Goal: Task Accomplishment & Management: Use online tool/utility

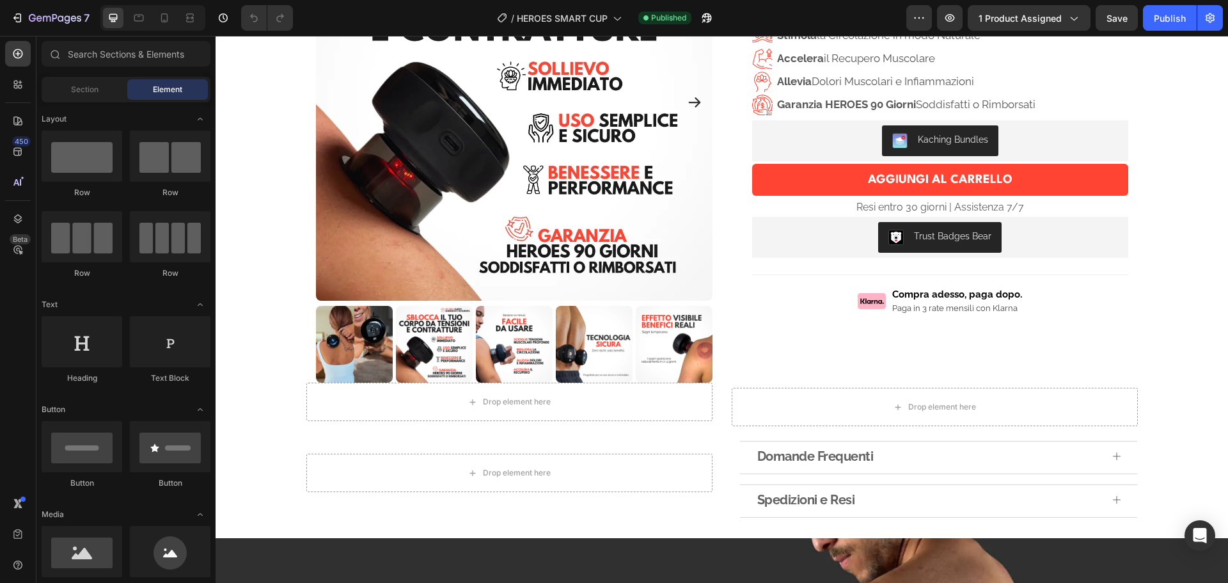
scroll to position [168, 0]
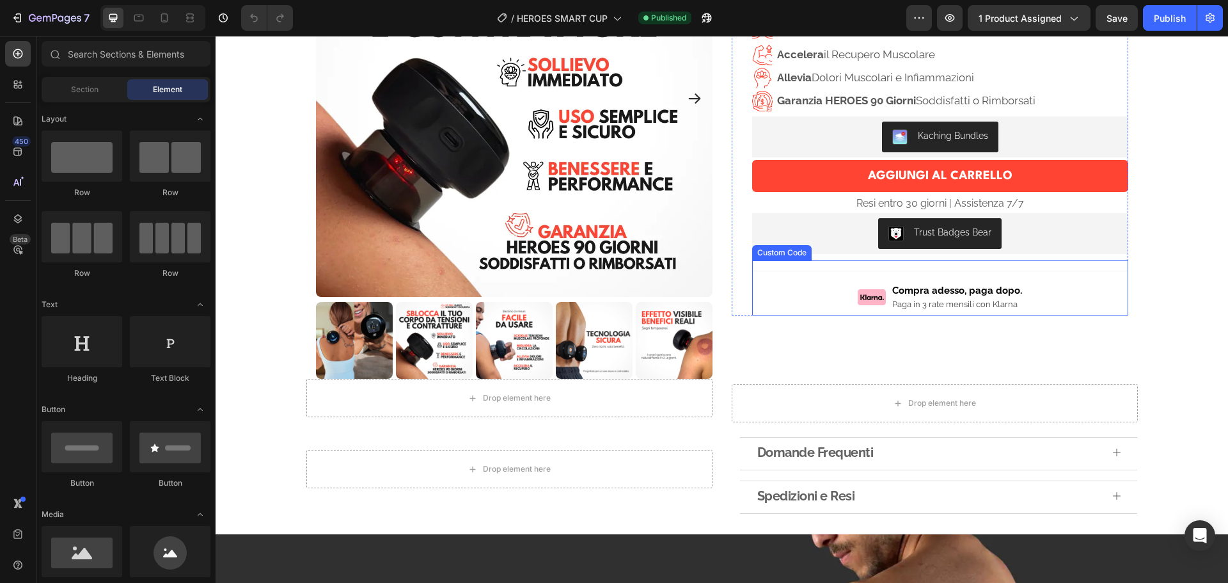
click at [1007, 291] on div "Compra adesso, paga dopo." at bounding box center [958, 290] width 130 height 15
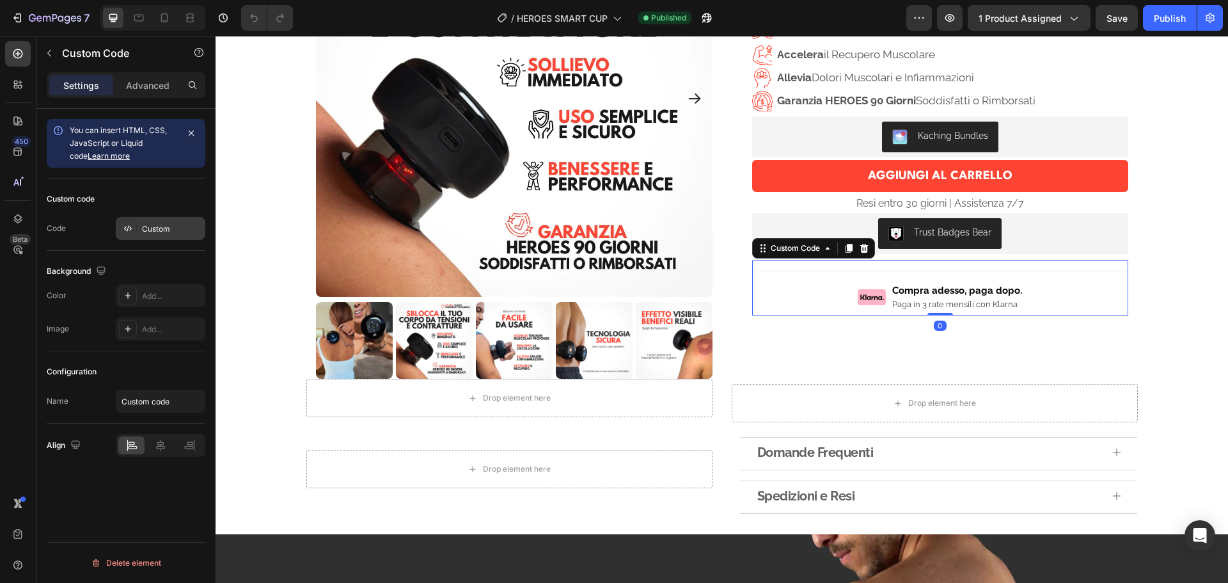
click at [155, 235] on div "Custom" at bounding box center [161, 228] width 90 height 23
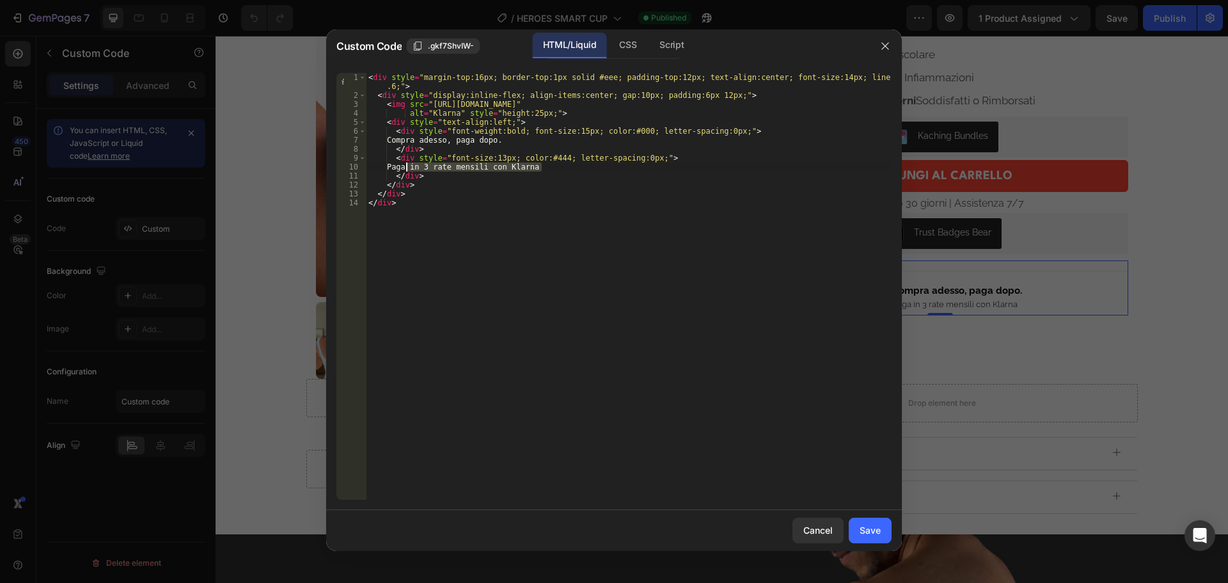
drag, startPoint x: 546, startPoint y: 168, endPoint x: 406, endPoint y: 170, distance: 140.1
click at [406, 170] on div "< div style = "margin-top:16px; border-top:1px solid #eee; padding-top:12px; te…" at bounding box center [629, 300] width 526 height 454
click at [409, 168] on div "< div style = "margin-top:16px; border-top:1px solid #eee; padding-top:12px; te…" at bounding box center [629, 286] width 526 height 427
drag, startPoint x: 543, startPoint y: 166, endPoint x: 404, endPoint y: 171, distance: 139.0
click at [404, 171] on div "< div style = "margin-top:16px; border-top:1px solid #eee; padding-top:12px; te…" at bounding box center [629, 300] width 526 height 454
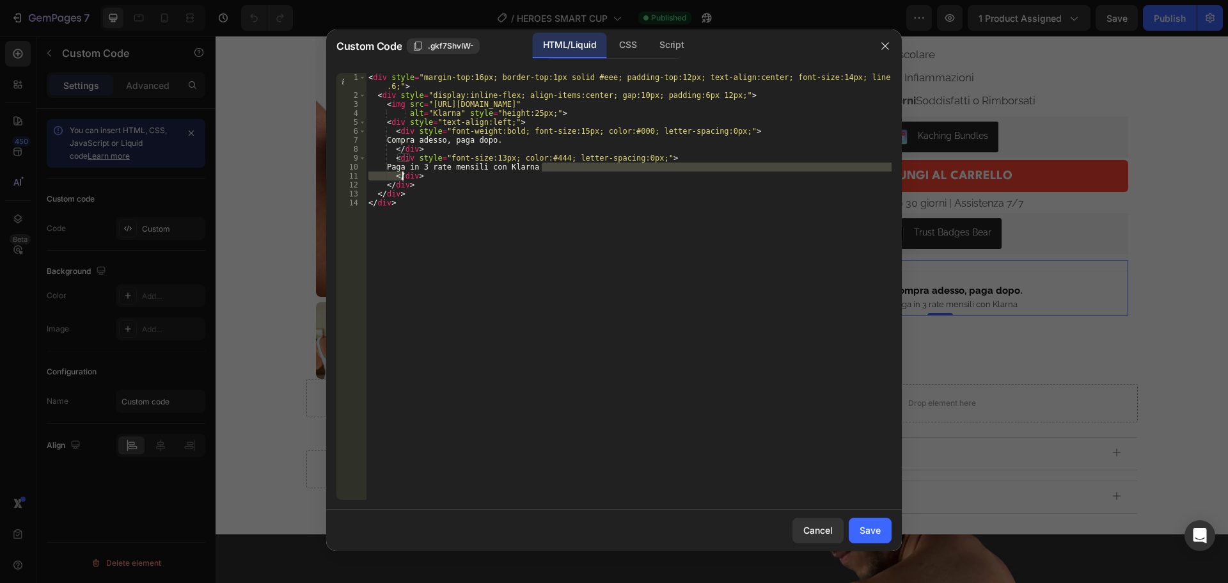
click at [406, 168] on div "< div style = "margin-top:16px; border-top:1px solid #eee; padding-top:12px; te…" at bounding box center [629, 300] width 526 height 454
click at [406, 168] on div "< div style = "margin-top:16px; border-top:1px solid #eee; padding-top:12px; te…" at bounding box center [629, 286] width 526 height 427
click at [406, 168] on div "< div style = "margin-top:16px; border-top:1px solid #eee; padding-top:12px; te…" at bounding box center [629, 300] width 526 height 454
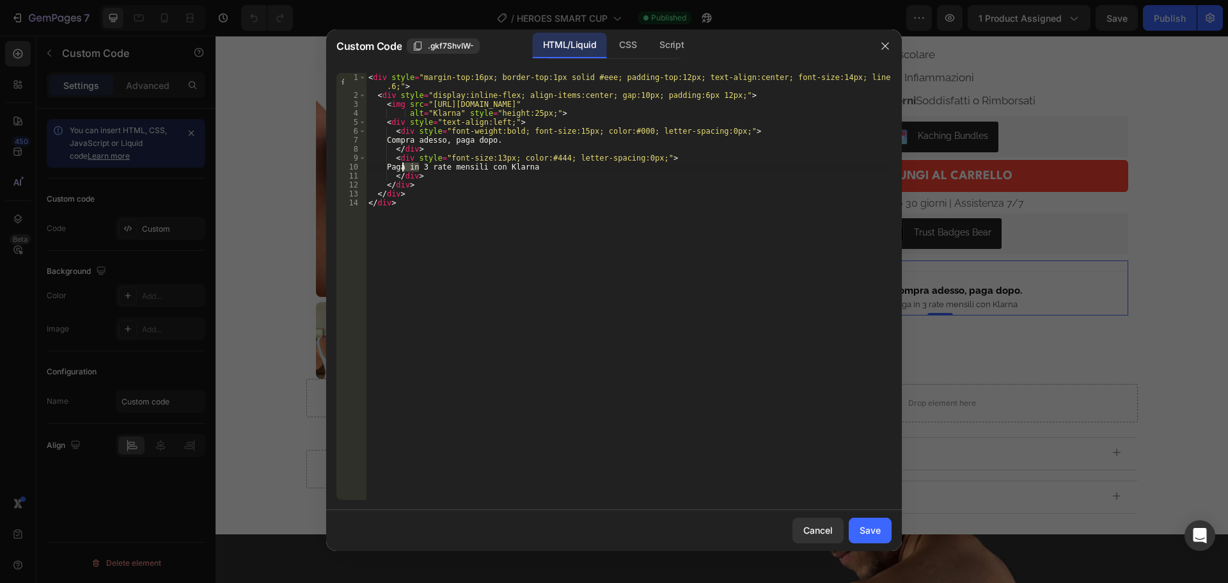
click at [406, 168] on div "< div style = "margin-top:16px; border-top:1px solid #eee; padding-top:12px; te…" at bounding box center [629, 300] width 526 height 454
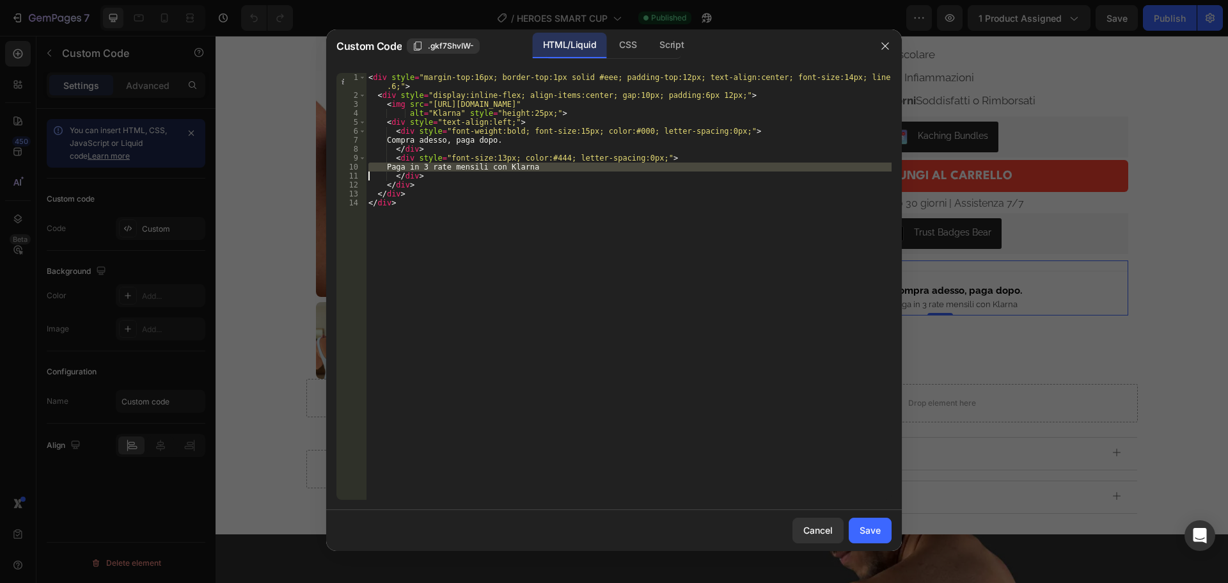
click at [406, 168] on div "< div style = "margin-top:16px; border-top:1px solid #eee; padding-top:12px; te…" at bounding box center [629, 300] width 526 height 454
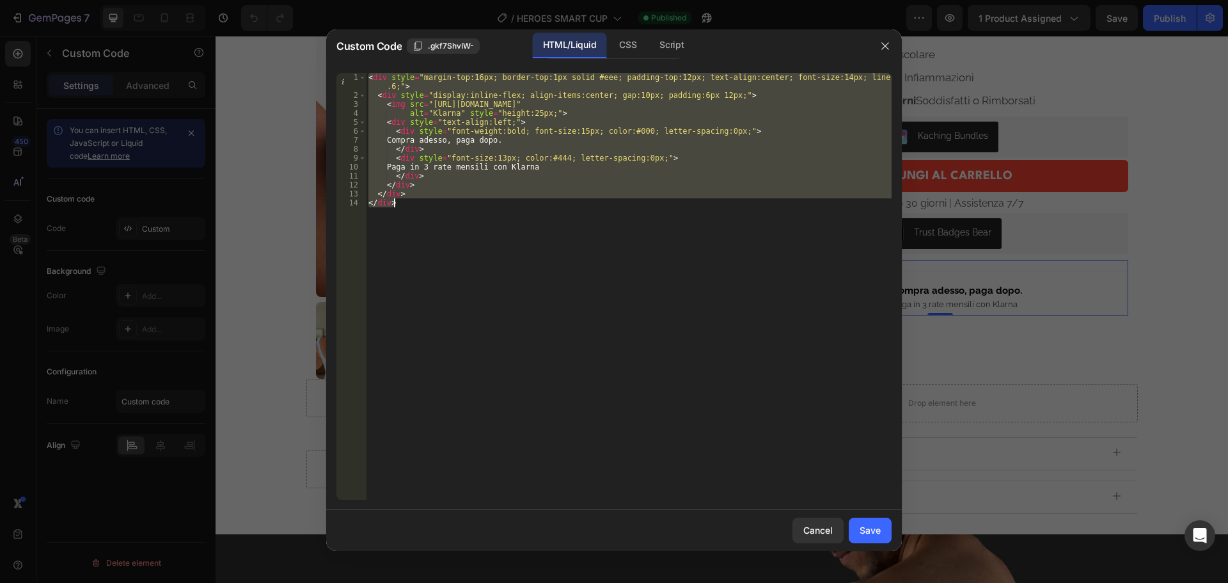
click at [406, 168] on div "< div style = "margin-top:16px; border-top:1px solid #eee; padding-top:12px; te…" at bounding box center [629, 286] width 526 height 427
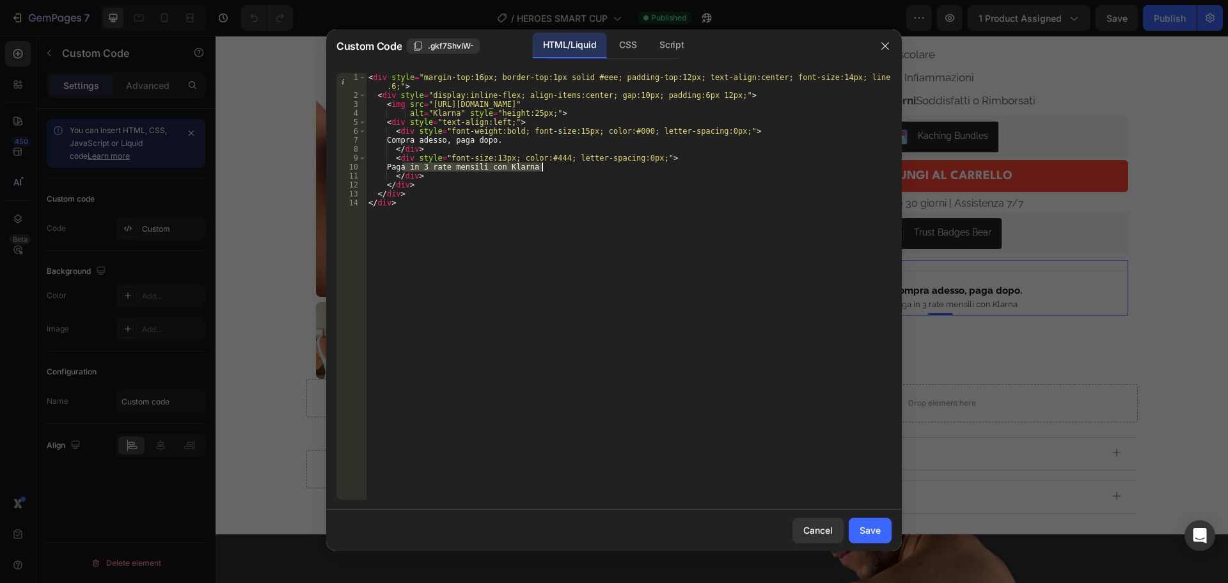
drag, startPoint x: 402, startPoint y: 170, endPoint x: 544, endPoint y: 164, distance: 142.2
click at [544, 164] on div "< div style = "margin-top:16px; border-top:1px solid #eee; padding-top:12px; te…" at bounding box center [629, 300] width 526 height 454
click at [510, 141] on div "< div style = "margin-top:16px; border-top:1px solid #eee; padding-top:12px; te…" at bounding box center [629, 300] width 526 height 454
click at [403, 141] on div "< div style = "margin-top:16px; border-top:1px solid #eee; padding-top:12px; te…" at bounding box center [629, 300] width 526 height 454
paste textarea "Paga in 3 rate mensili con Klarna"
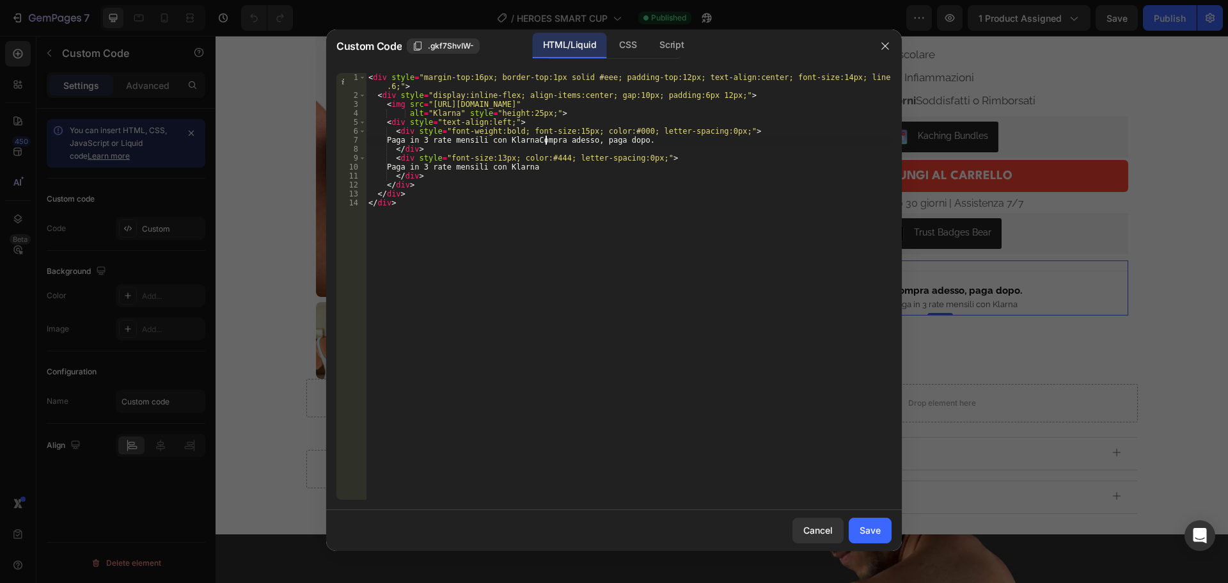
click at [546, 142] on div "< div style = "margin-top:16px; border-top:1px solid #eee; padding-top:12px; te…" at bounding box center [629, 300] width 526 height 454
drag, startPoint x: 543, startPoint y: 139, endPoint x: 655, endPoint y: 140, distance: 112.0
click at [655, 140] on div "< div style = "margin-top:16px; border-top:1px solid #eee; padding-top:12px; te…" at bounding box center [629, 300] width 526 height 454
drag, startPoint x: 543, startPoint y: 168, endPoint x: 404, endPoint y: 166, distance: 138.9
click at [404, 166] on div "< div style = "margin-top:16px; border-top:1px solid #eee; padding-top:12px; te…" at bounding box center [629, 300] width 526 height 454
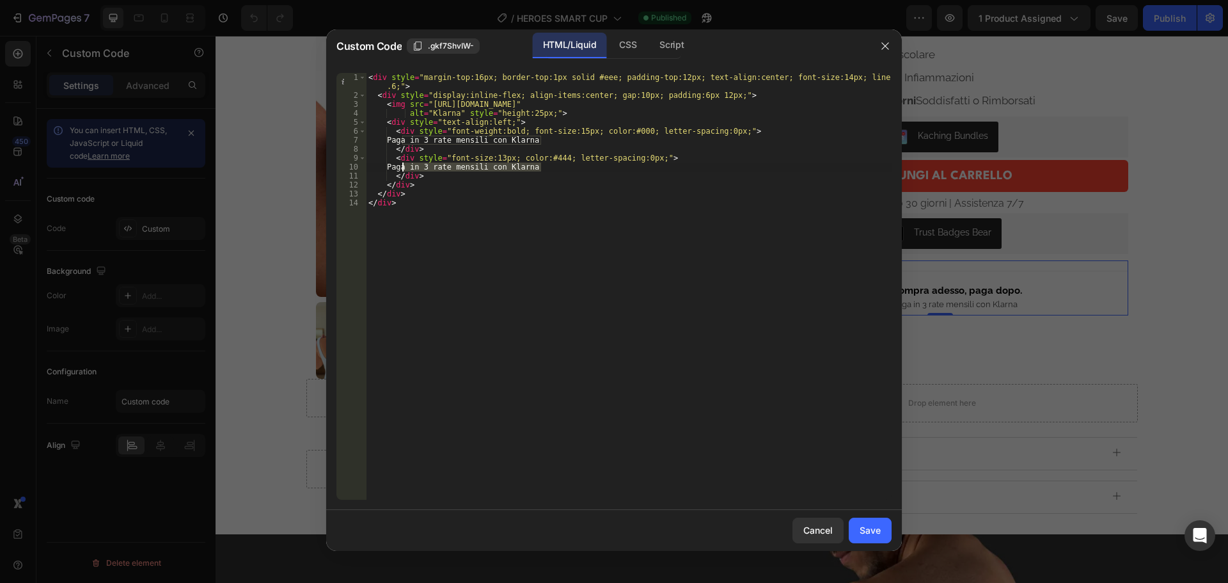
paste textarea "Compra adesso, paga dopo."
click at [559, 143] on div "< div style = "margin-top:16px; border-top:1px solid #eee; padding-top:12px; te…" at bounding box center [629, 300] width 526 height 454
type textarea "Paga in 3 rate mensili con Klarna"
click at [878, 530] on div "Save" at bounding box center [870, 529] width 21 height 13
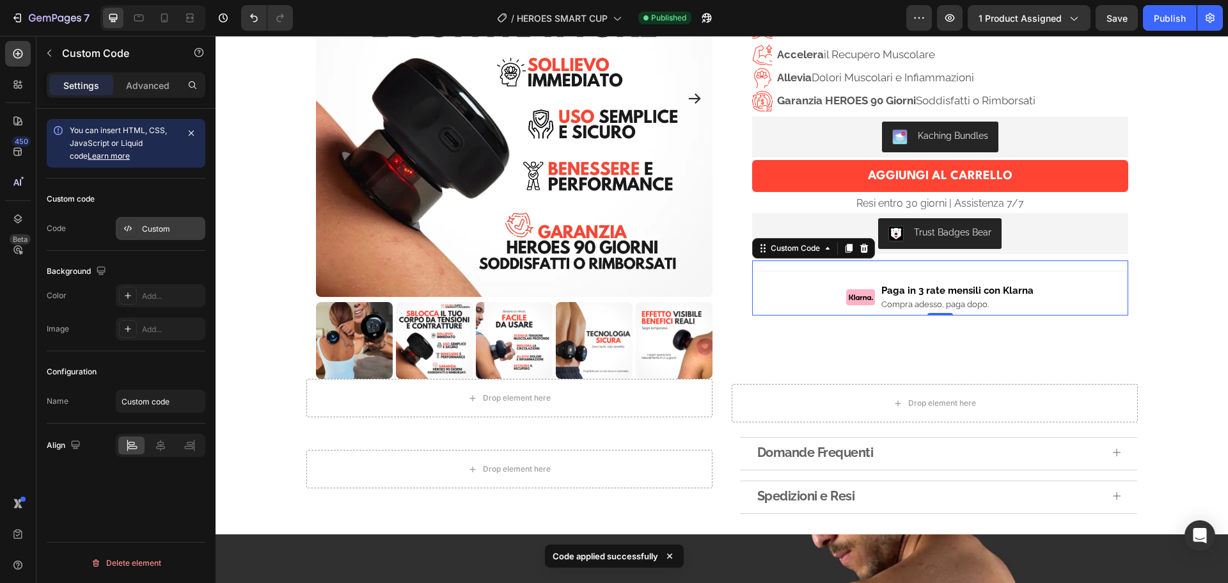
click at [163, 224] on div "Custom" at bounding box center [172, 229] width 60 height 12
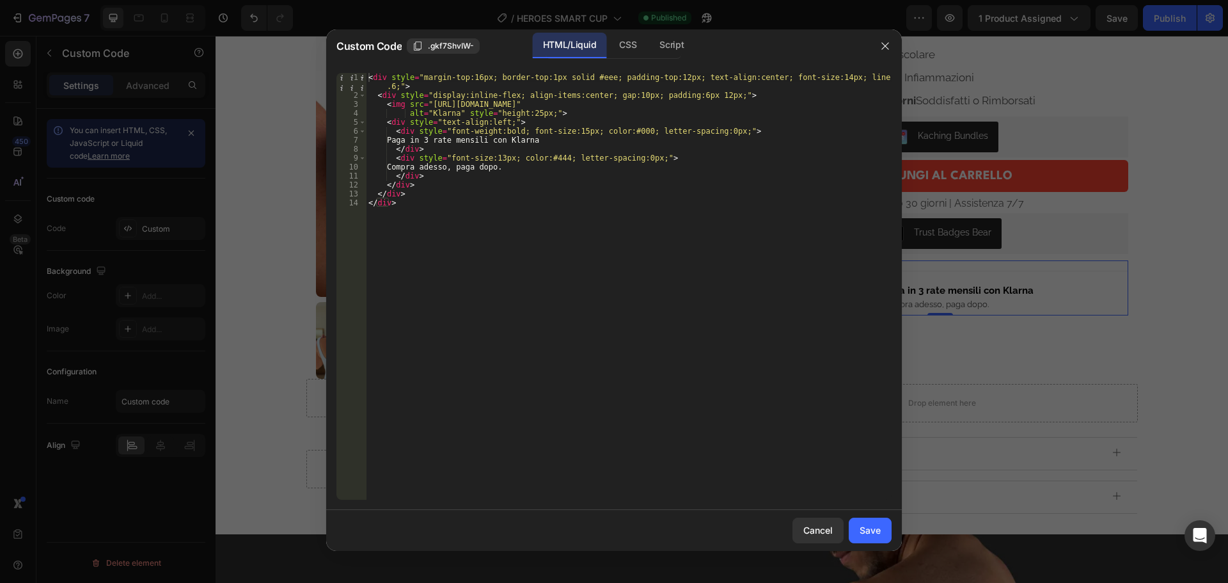
click at [530, 166] on div "< div style = "margin-top:16px; border-top:1px solid #eee; padding-top:12px; te…" at bounding box center [629, 300] width 526 height 454
type textarea "Compra adesso, paga dopo"
click at [957, 545] on div at bounding box center [614, 291] width 1228 height 583
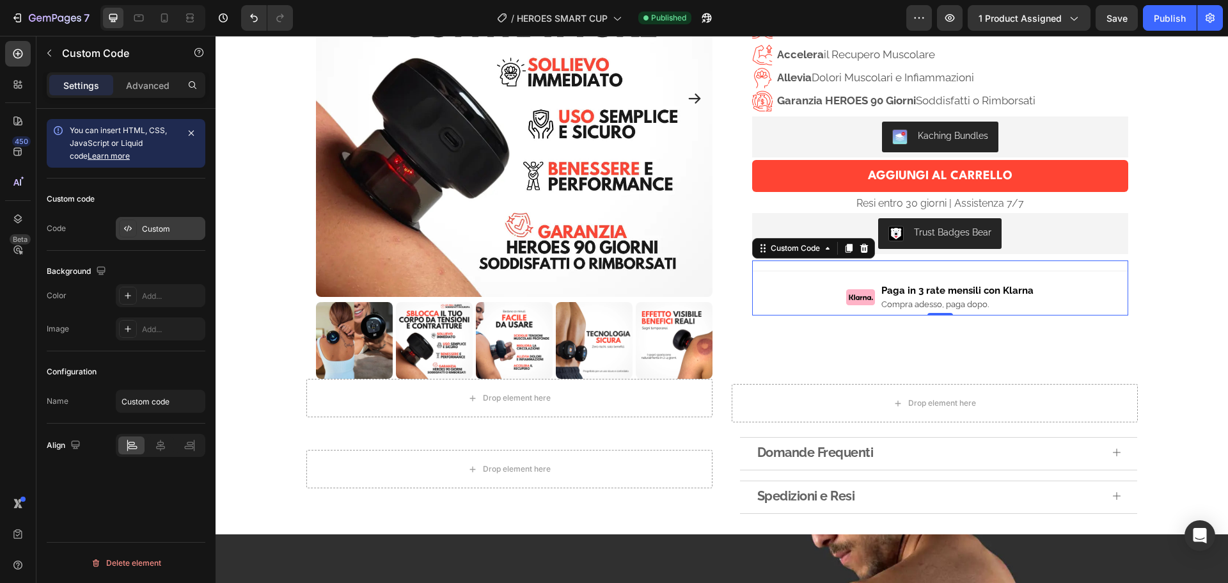
click at [147, 223] on div "Custom" at bounding box center [172, 229] width 60 height 12
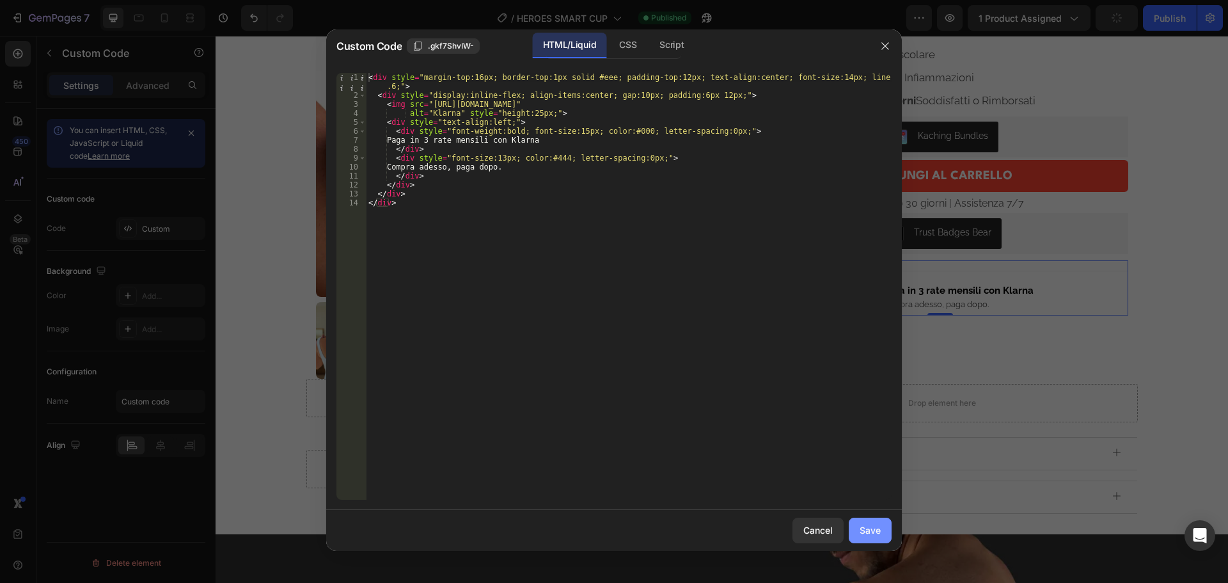
click at [882, 528] on button "Save" at bounding box center [870, 531] width 43 height 26
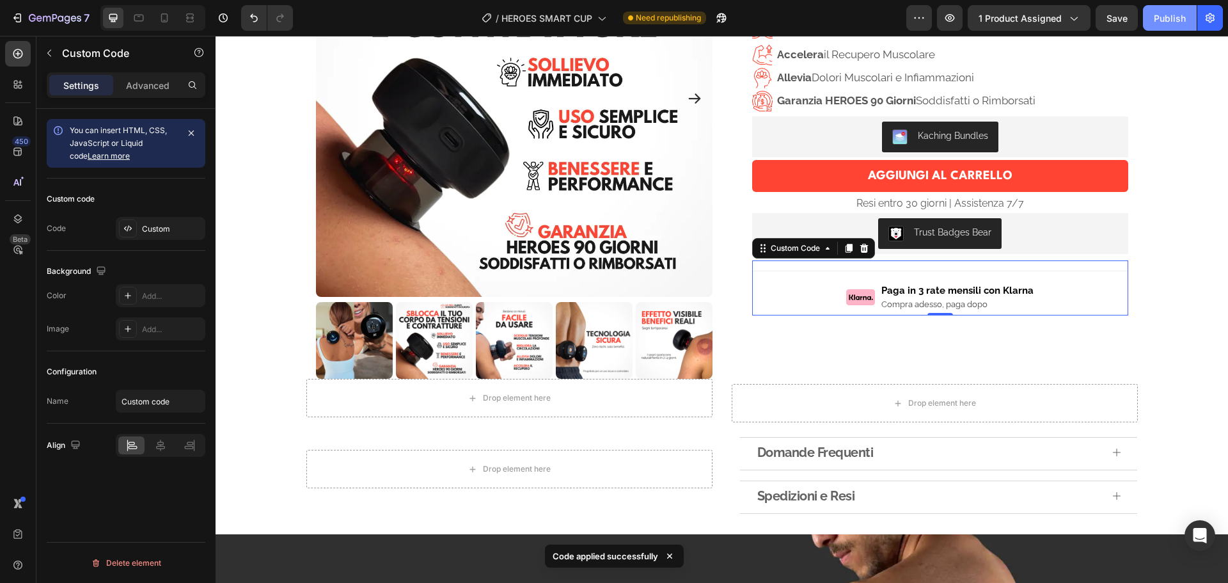
click at [1172, 18] on div "Publish" at bounding box center [1170, 18] width 32 height 13
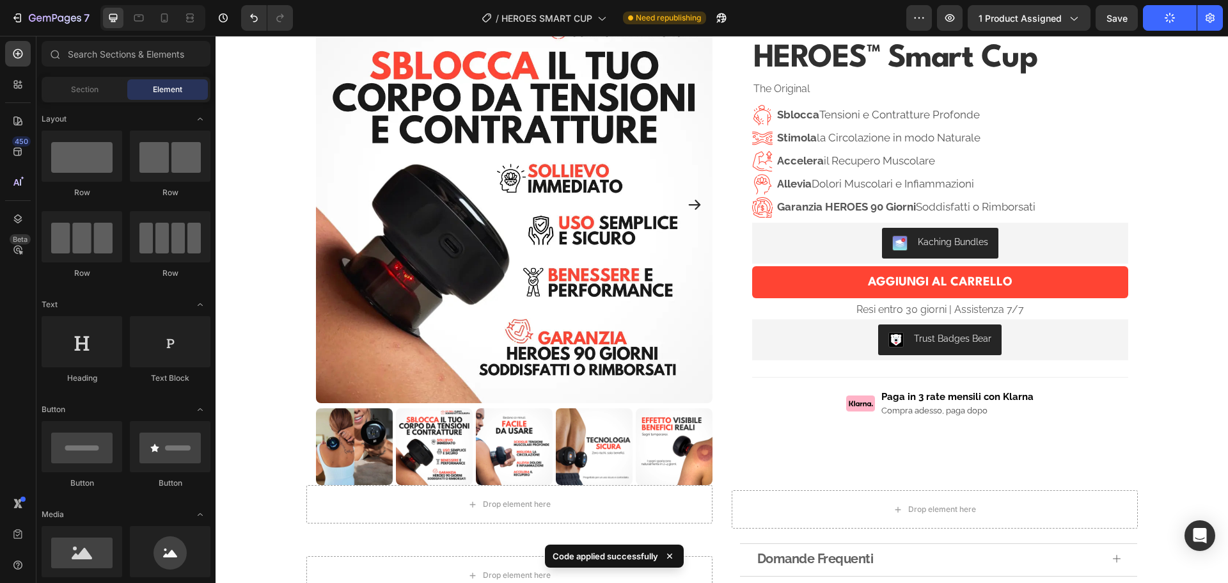
scroll to position [0, 0]
